Goal: Transaction & Acquisition: Purchase product/service

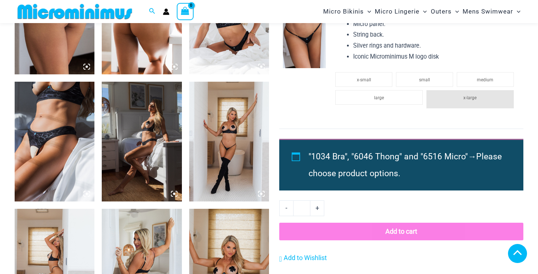
scroll to position [642, 0]
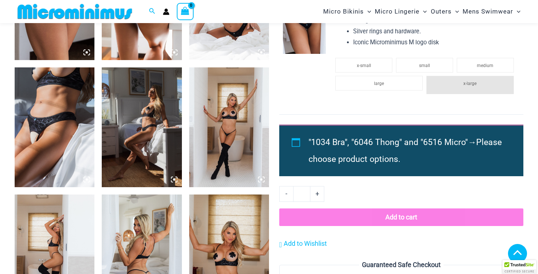
click at [59, 97] on img at bounding box center [55, 127] width 80 height 120
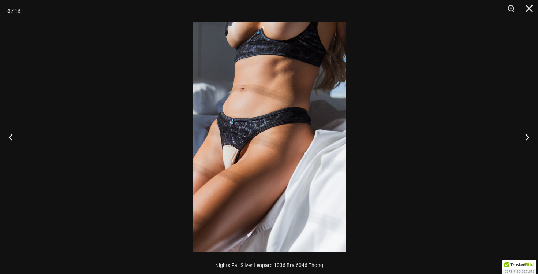
click at [239, 65] on img at bounding box center [268, 137] width 153 height 230
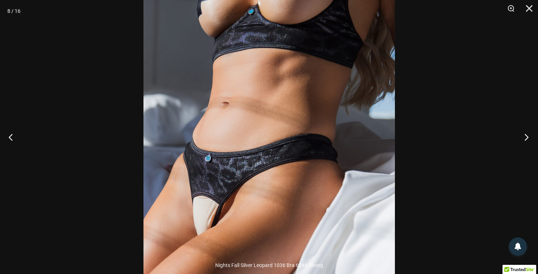
click at [525, 140] on button "Next" at bounding box center [523, 137] width 27 height 37
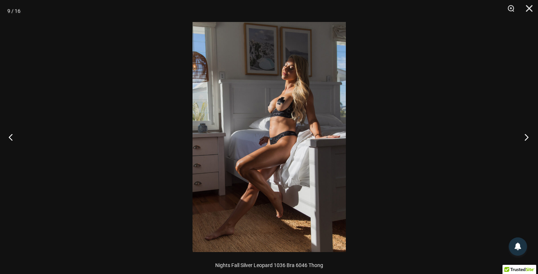
click at [525, 140] on button "Next" at bounding box center [523, 137] width 27 height 37
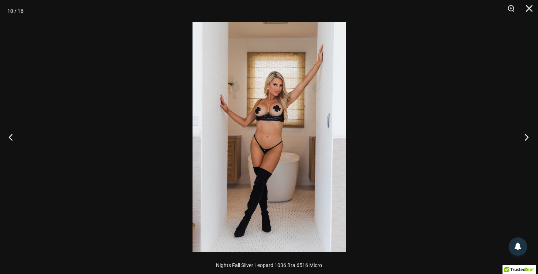
click at [525, 140] on button "Next" at bounding box center [523, 137] width 27 height 37
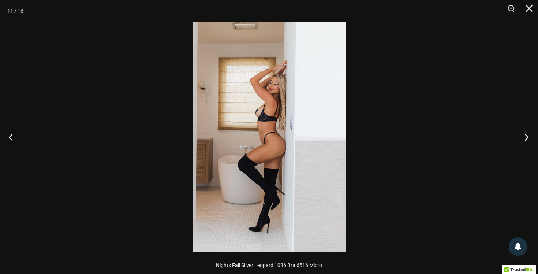
click at [525, 140] on button "Next" at bounding box center [523, 137] width 27 height 37
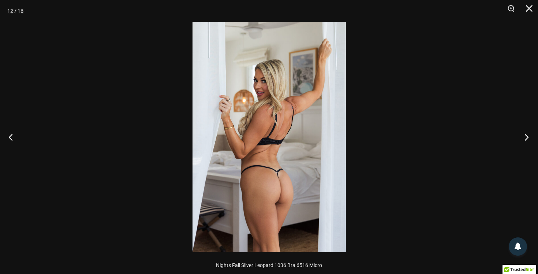
click at [525, 140] on button "Next" at bounding box center [523, 137] width 27 height 37
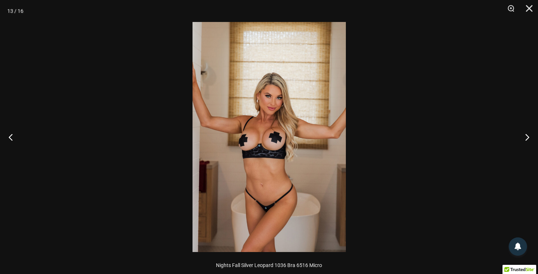
click at [248, 138] on img at bounding box center [268, 137] width 153 height 230
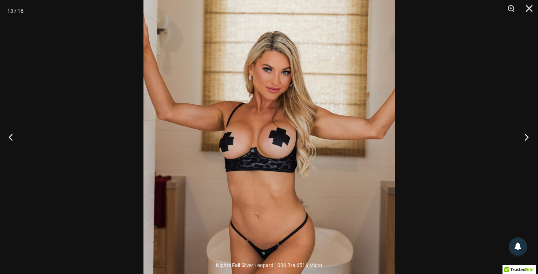
click at [528, 137] on button "Next" at bounding box center [523, 137] width 27 height 37
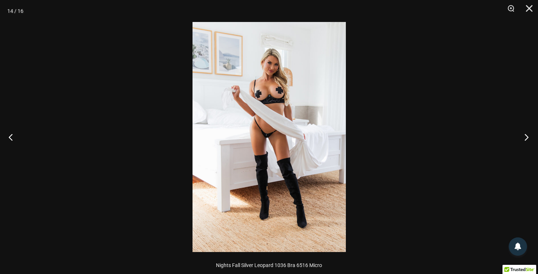
click at [528, 137] on button "Next" at bounding box center [523, 137] width 27 height 37
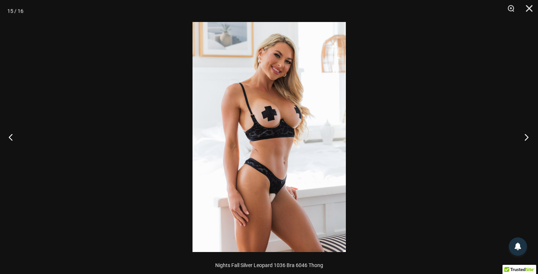
click at [528, 137] on button "Next" at bounding box center [523, 137] width 27 height 37
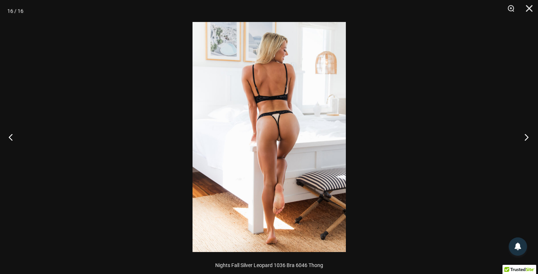
click at [528, 137] on button "Next" at bounding box center [523, 137] width 27 height 37
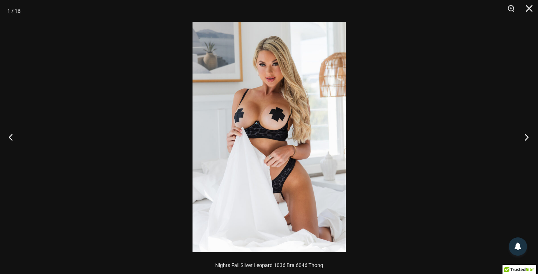
click at [528, 137] on button "Next" at bounding box center [523, 137] width 27 height 37
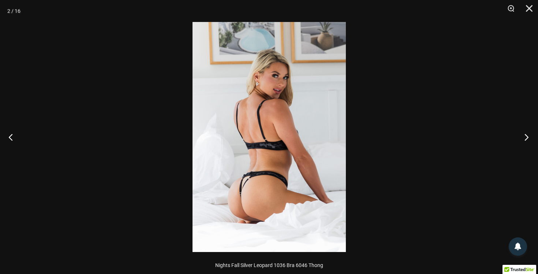
click at [528, 137] on button "Next" at bounding box center [523, 137] width 27 height 37
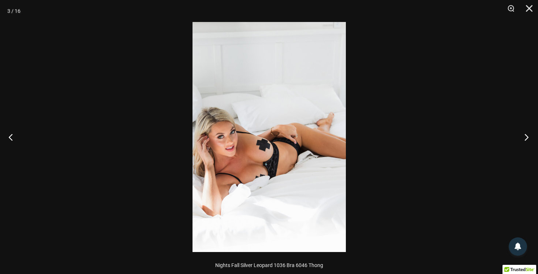
click at [528, 137] on button "Next" at bounding box center [523, 137] width 27 height 37
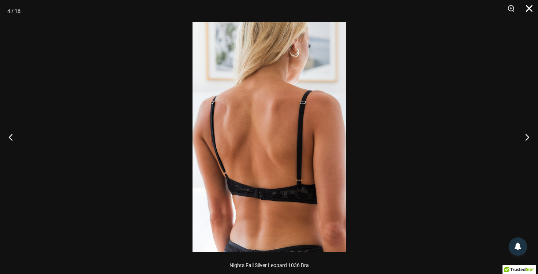
click at [531, 8] on button "Close" at bounding box center [526, 11] width 18 height 22
